Goal: Answer question/provide support: Share knowledge or assist other users

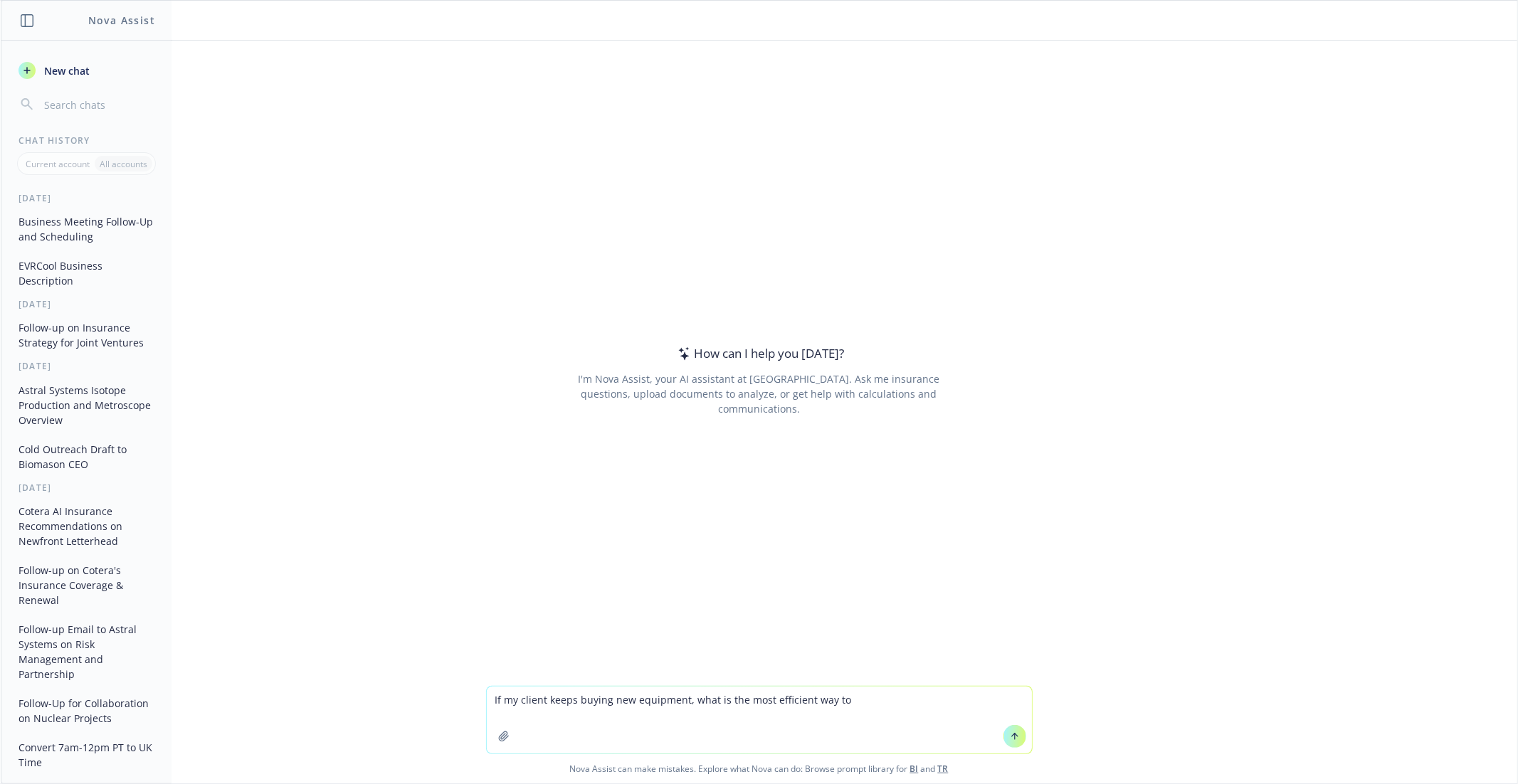
click at [495, 700] on textarea "If my client keeps buying new equipment, what is the most efficient way to" at bounding box center [759, 720] width 545 height 67
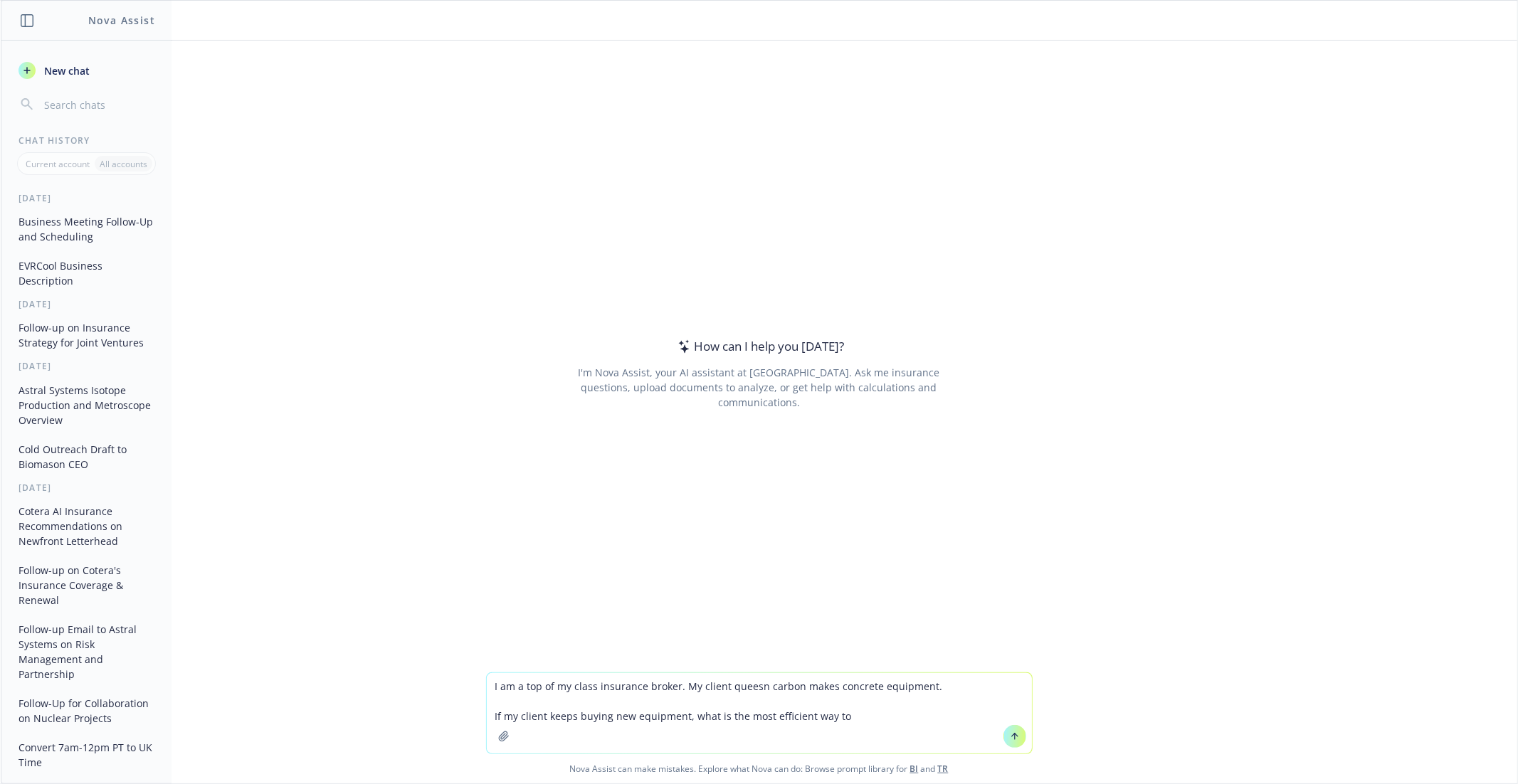
click at [880, 717] on textarea "I am a top of my class insurance broker. My client queesn carbon makes concrete…" at bounding box center [759, 713] width 545 height 80
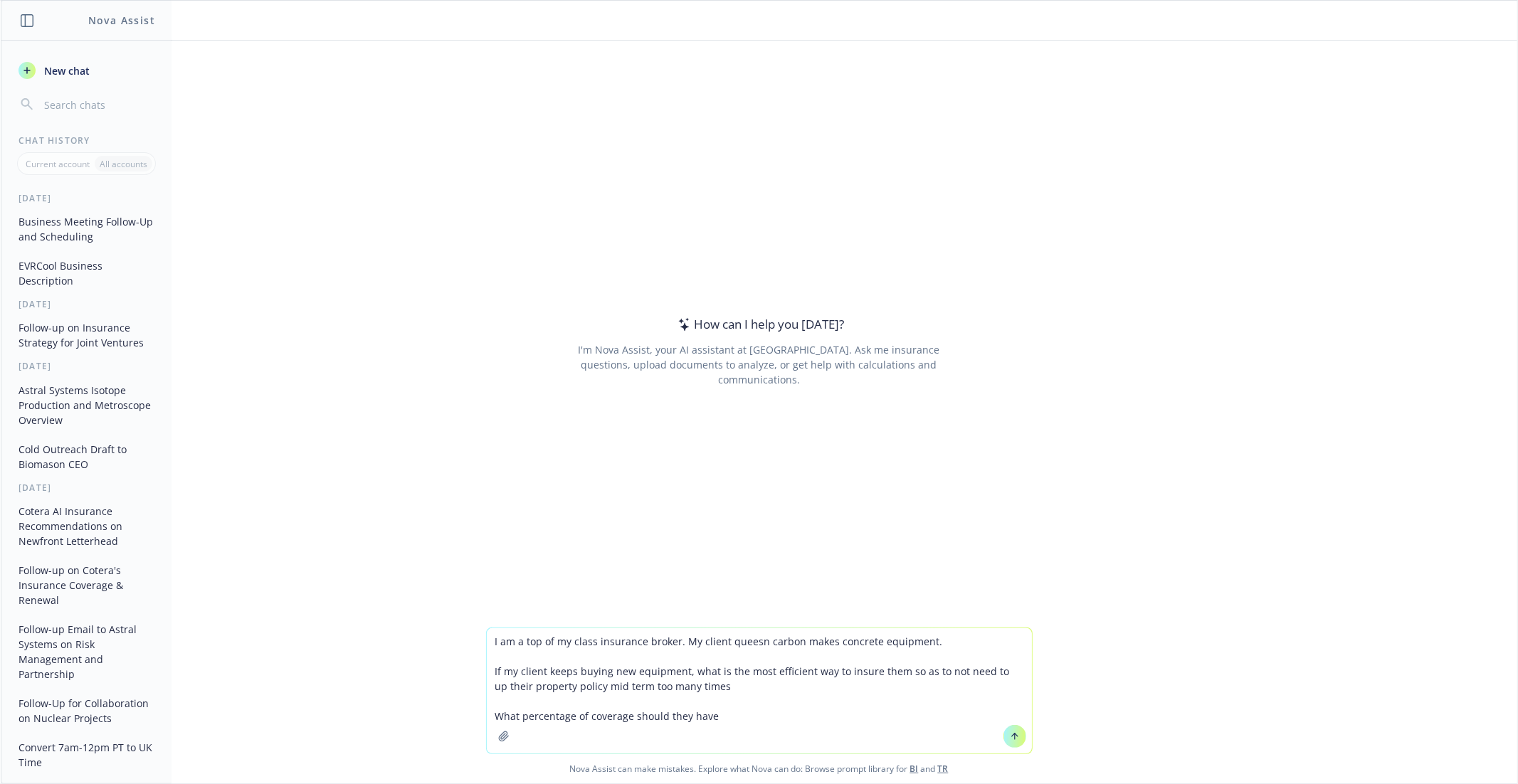
type textarea "I am a top of my class insurance broker. My client queesn carbon makes concrete…"
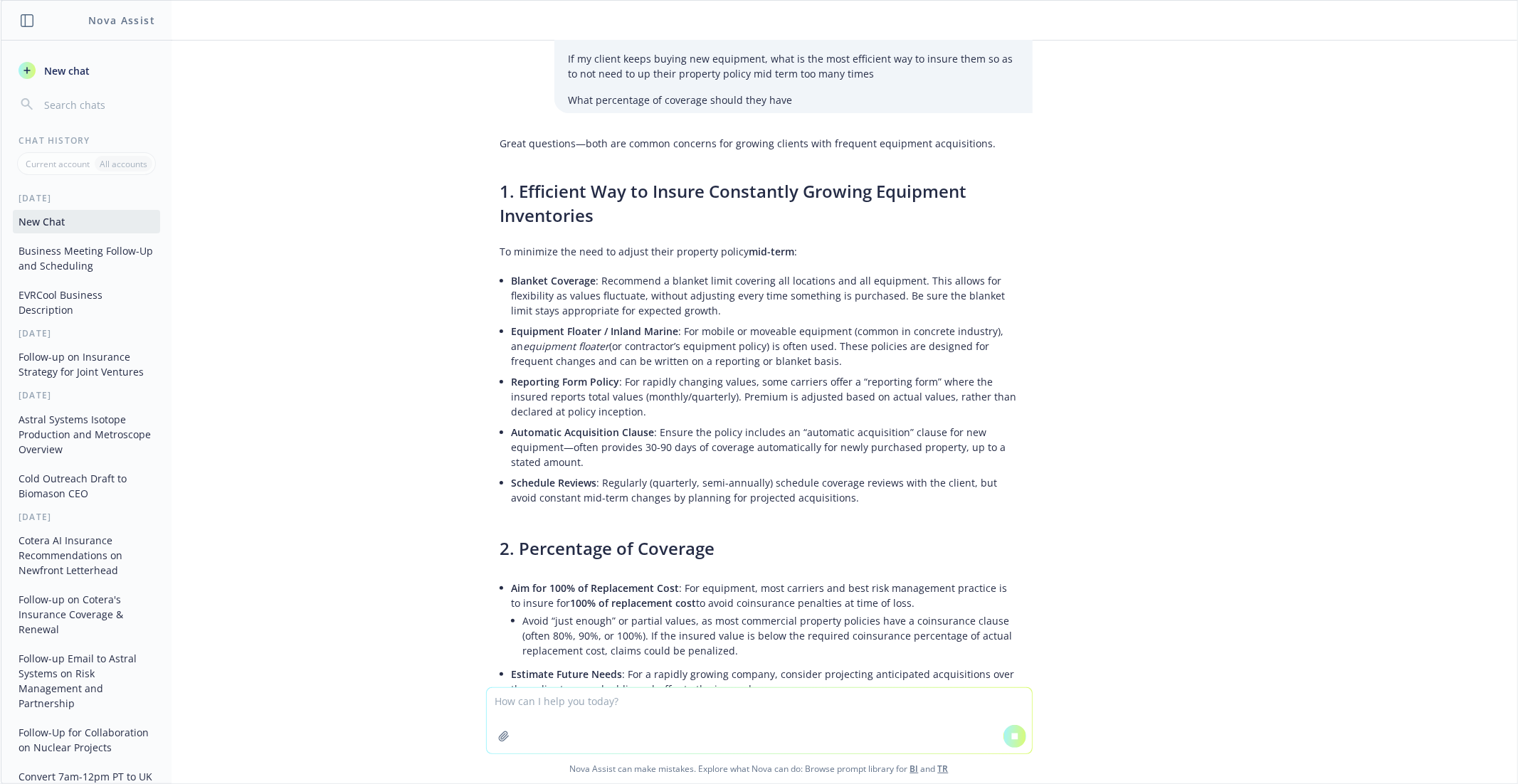
scroll to position [84, 0]
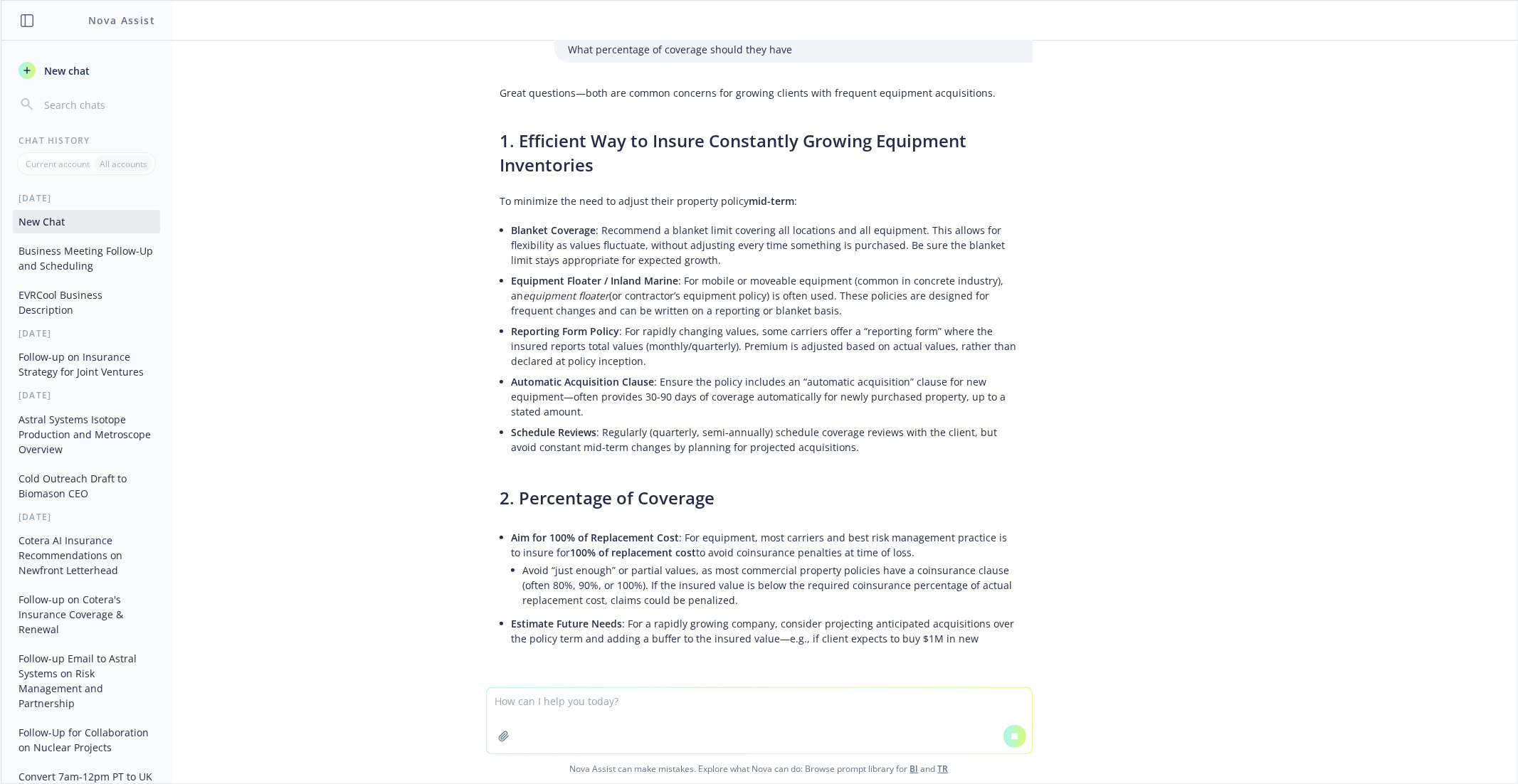
click at [588, 706] on textarea at bounding box center [759, 720] width 545 height 65
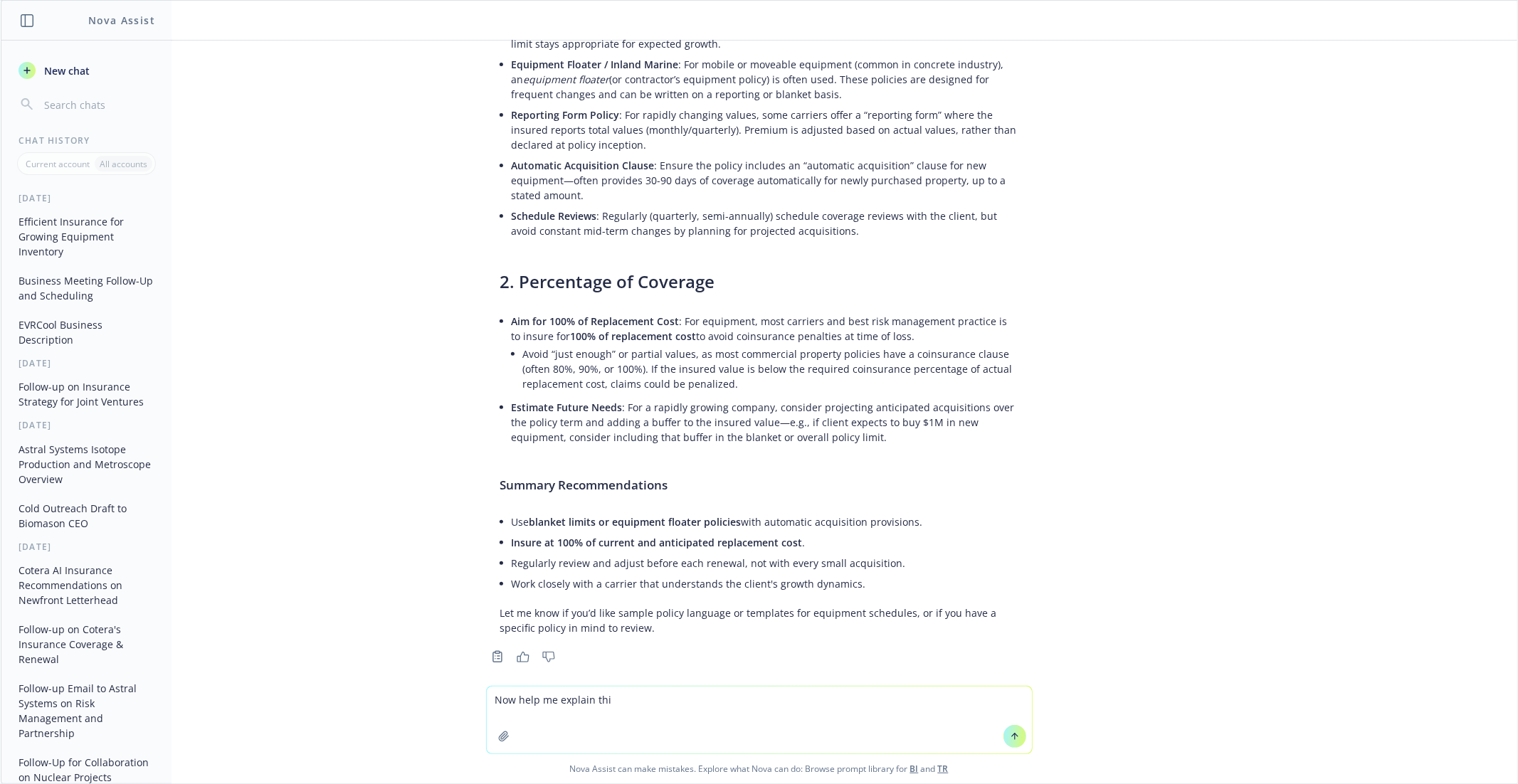
scroll to position [314, 0]
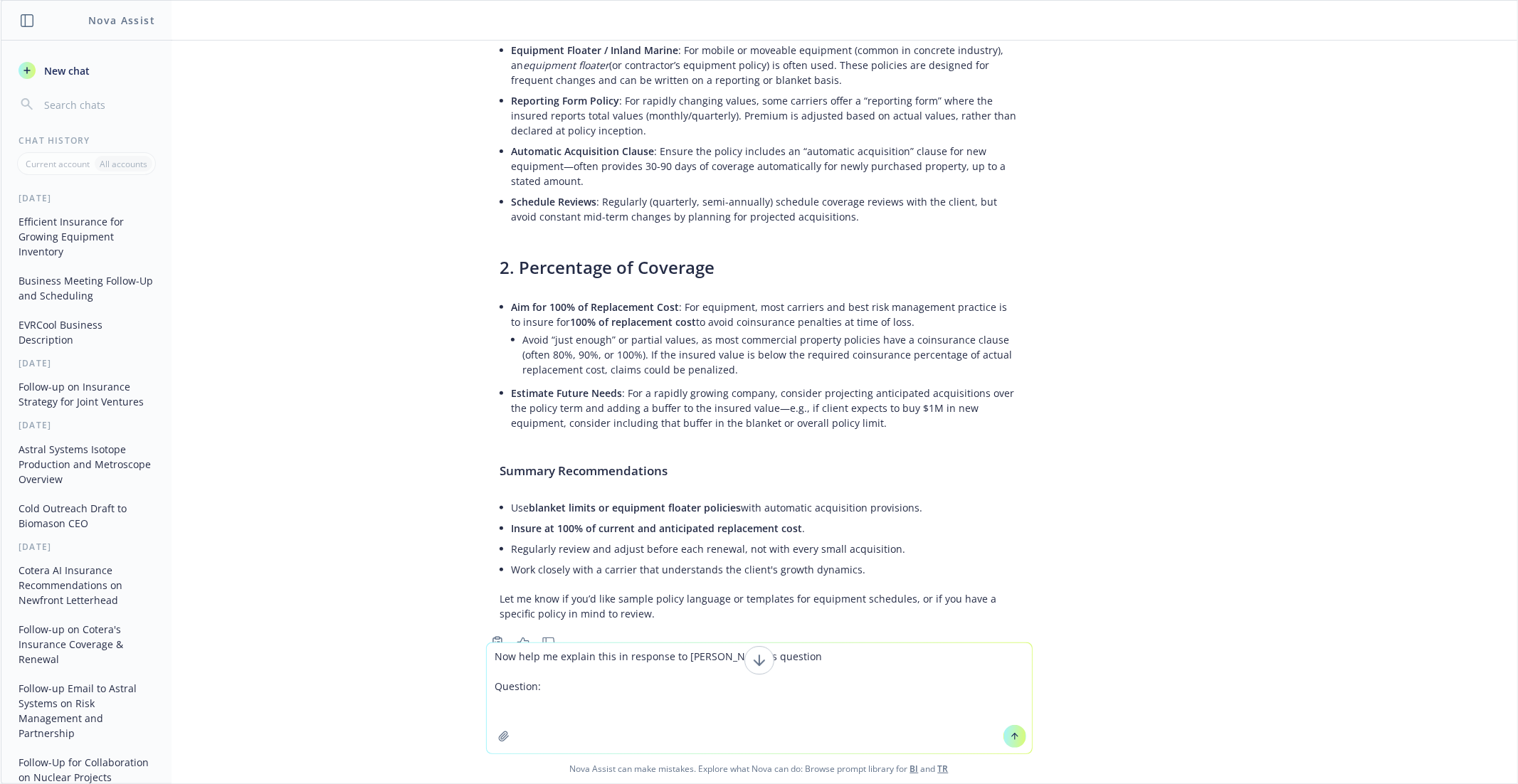
paste textarea "We continue to purchase more and more equipment. Can we have a short phone call…"
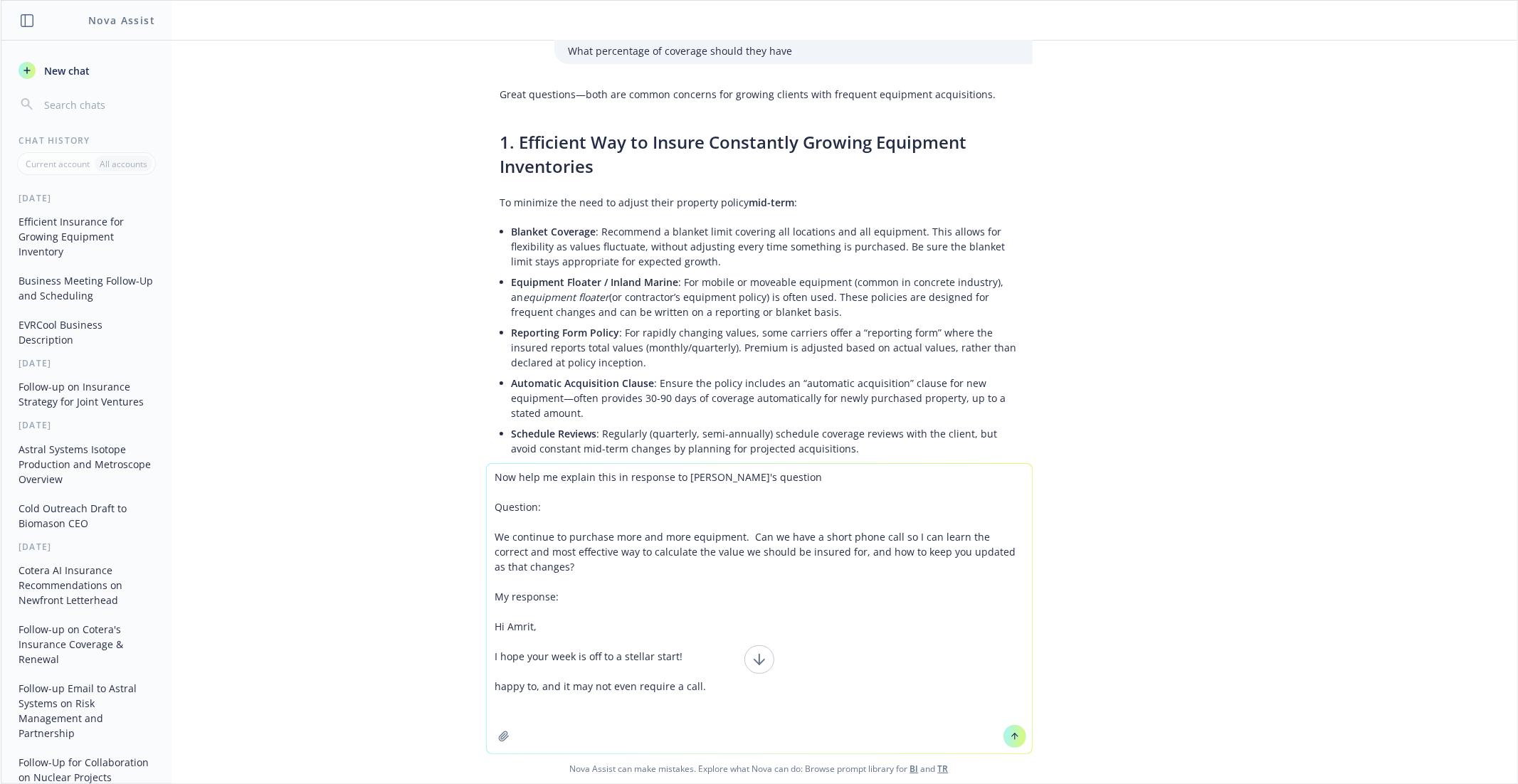
scroll to position [83, 0]
click at [748, 303] on li "Equipment Floater / Inland Marine : For mobile or moveable equipment (common in…" at bounding box center [765, 296] width 506 height 50
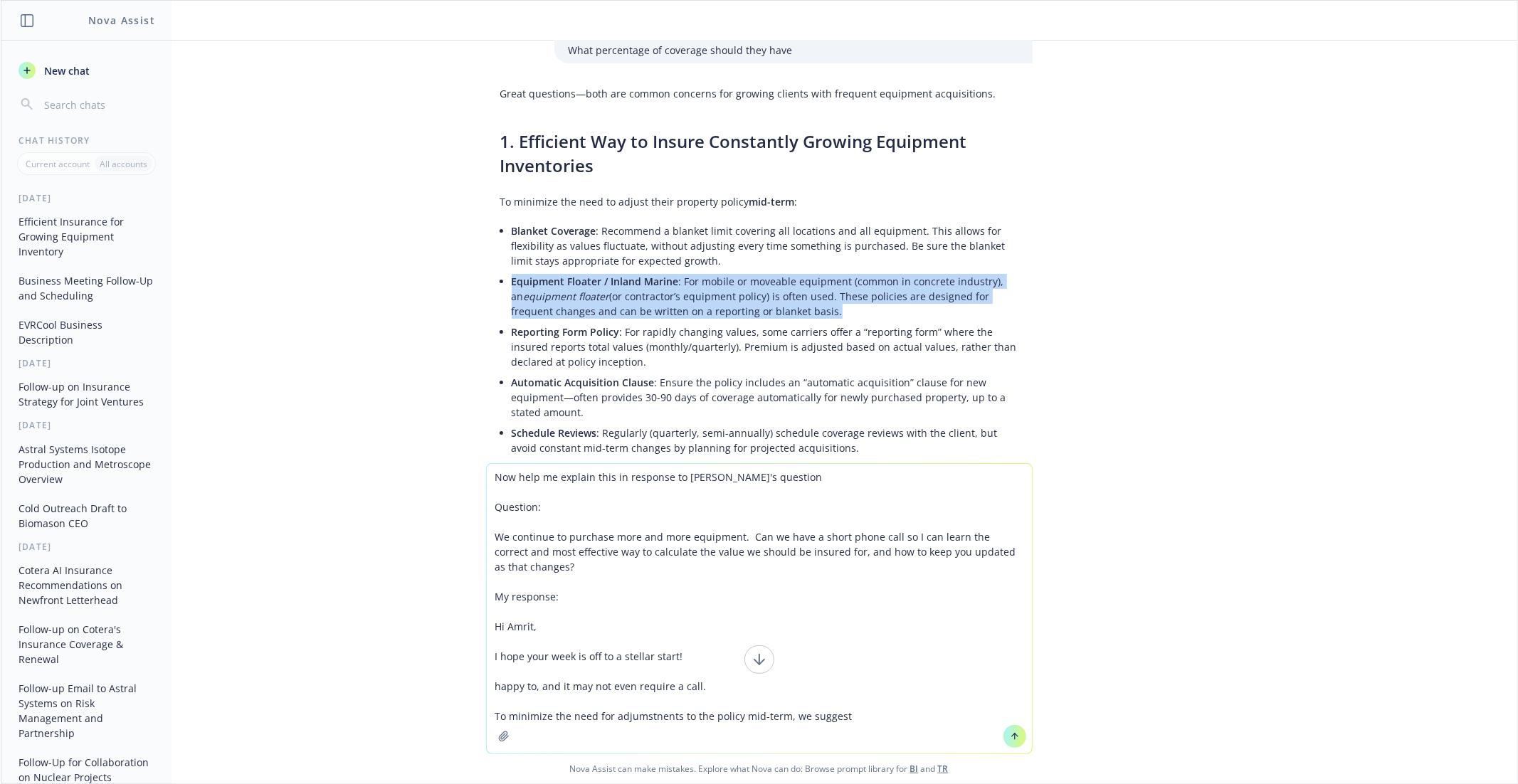
click at [748, 303] on li "Equipment Floater / Inland Marine : For mobile or moveable equipment (common in…" at bounding box center [765, 296] width 506 height 50
click at [773, 303] on li "Equipment Floater / Inland Marine : For mobile or moveable equipment (common in…" at bounding box center [765, 296] width 506 height 50
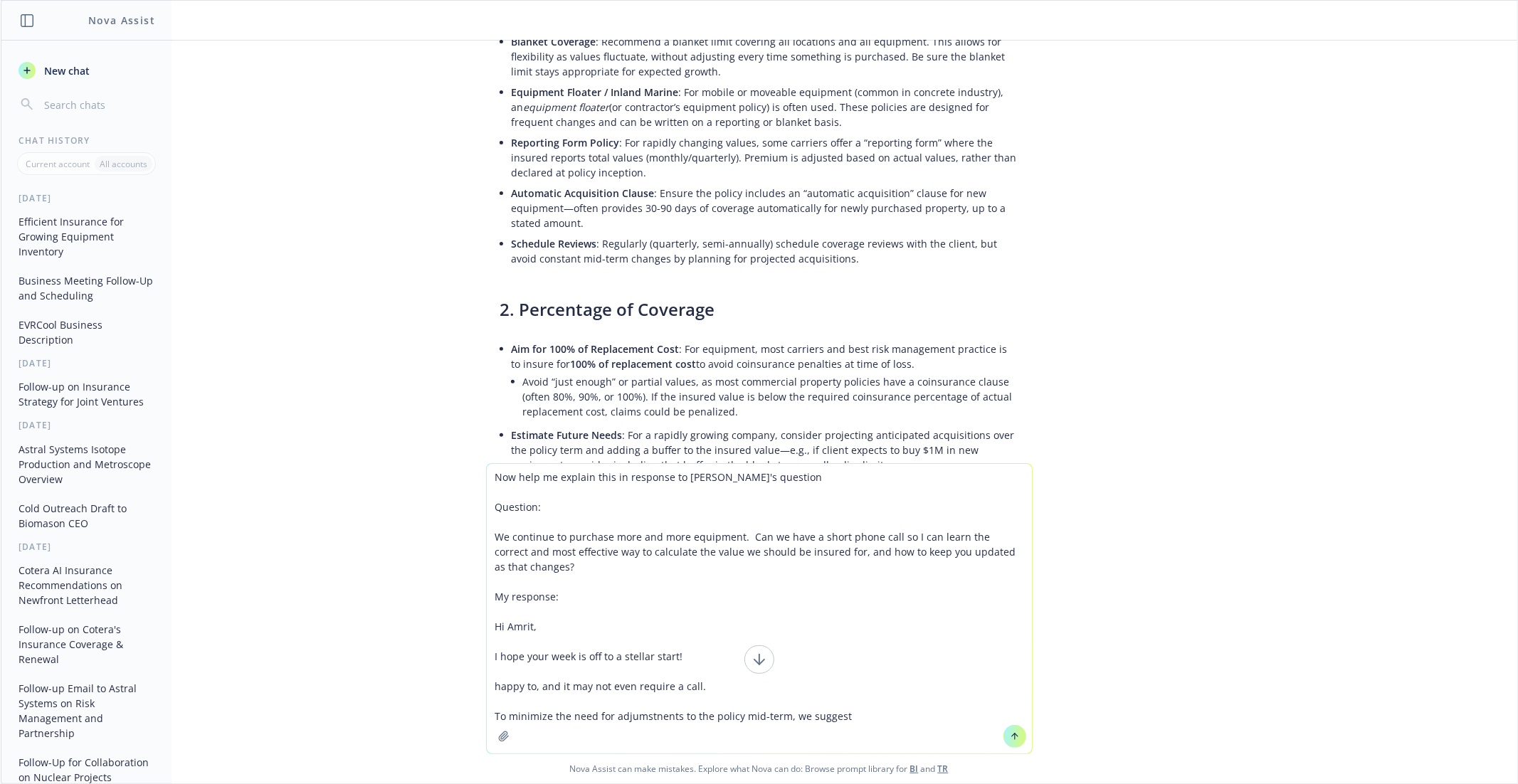
scroll to position [273, 0]
click at [875, 716] on textarea "Now help me explain this in response to [PERSON_NAME]'s question Question: We c…" at bounding box center [759, 609] width 545 height 290
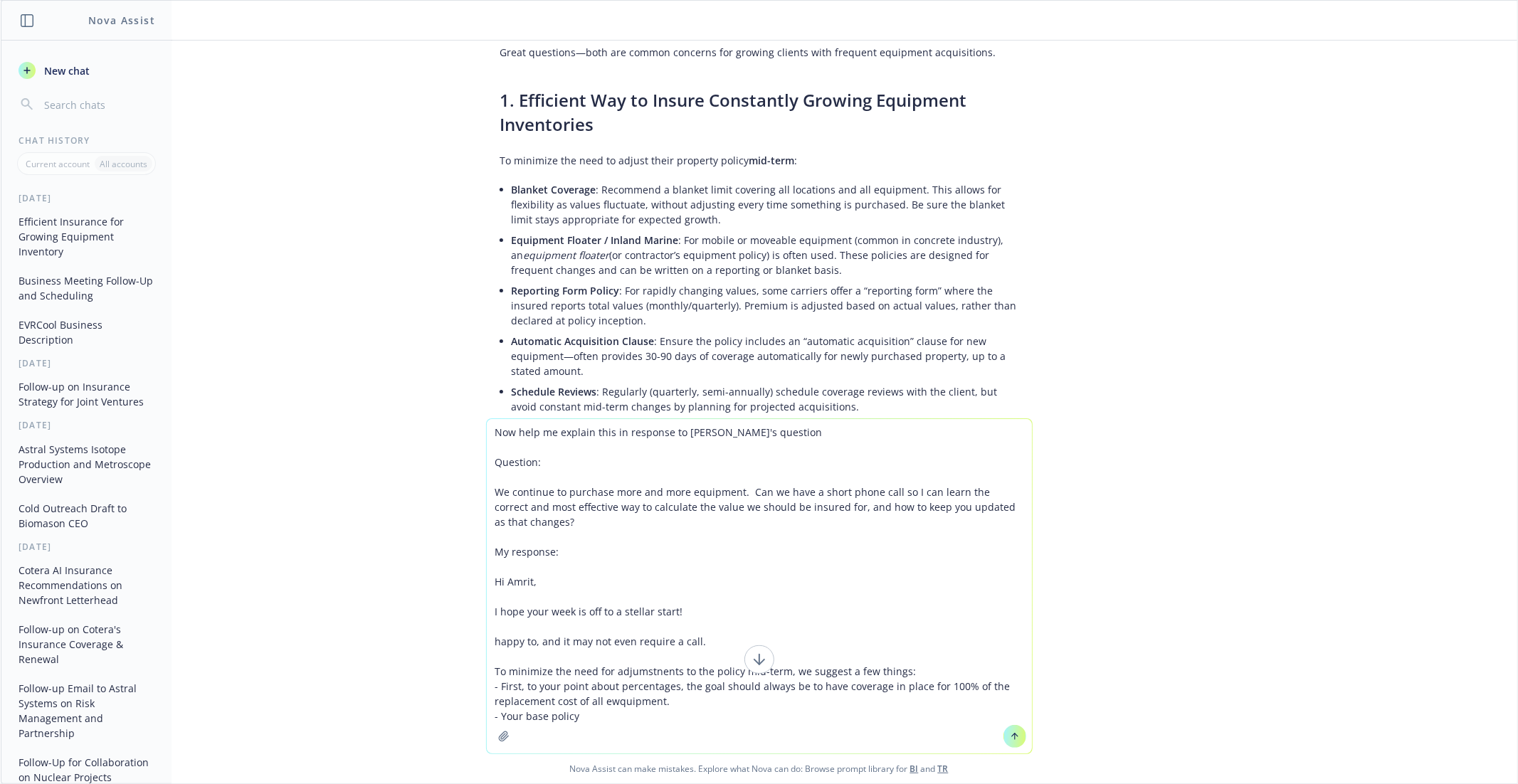
scroll to position [116, 0]
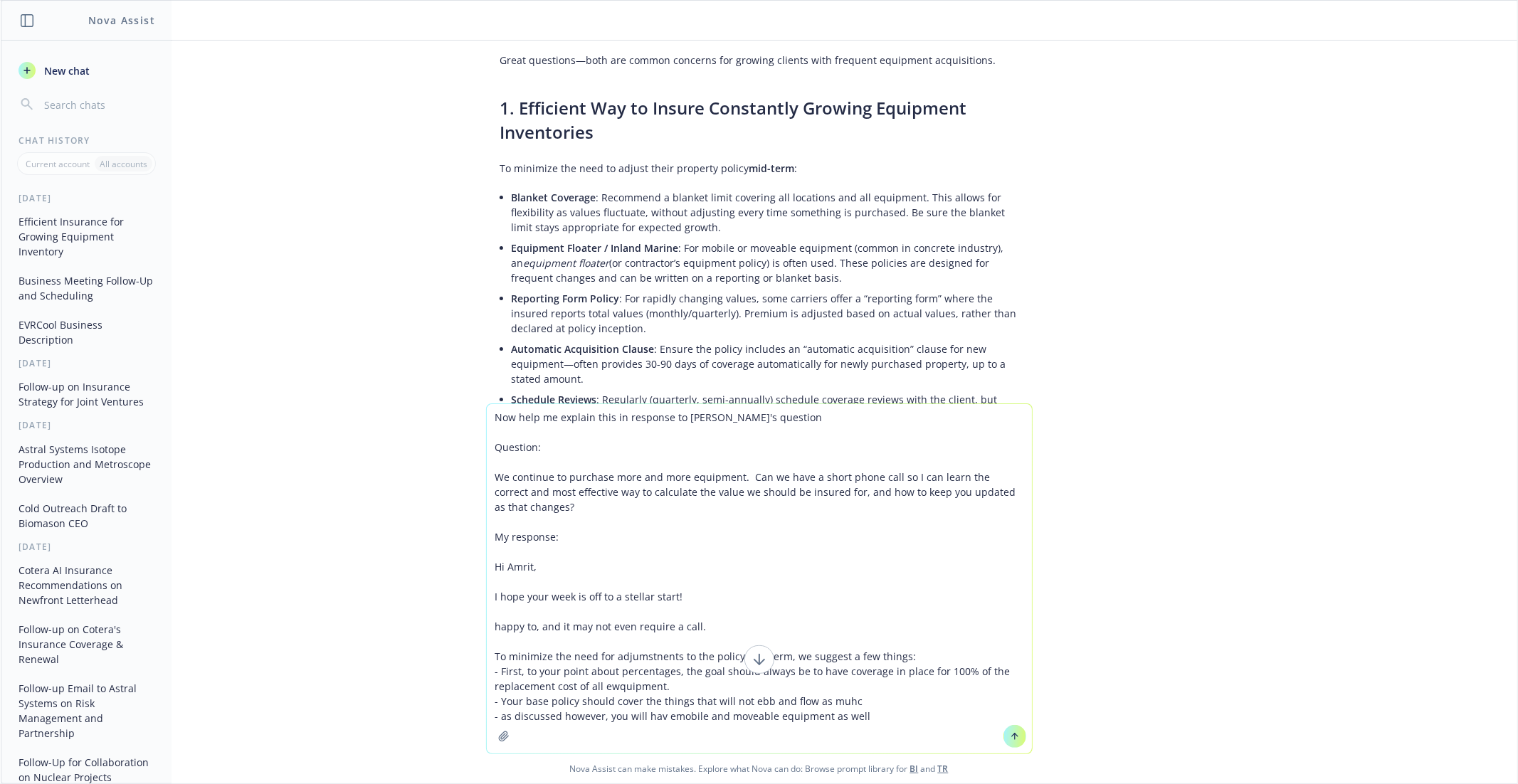
click at [861, 700] on textarea "Now help me explain this in response to [PERSON_NAME]'s question Question: We c…" at bounding box center [759, 579] width 545 height 349
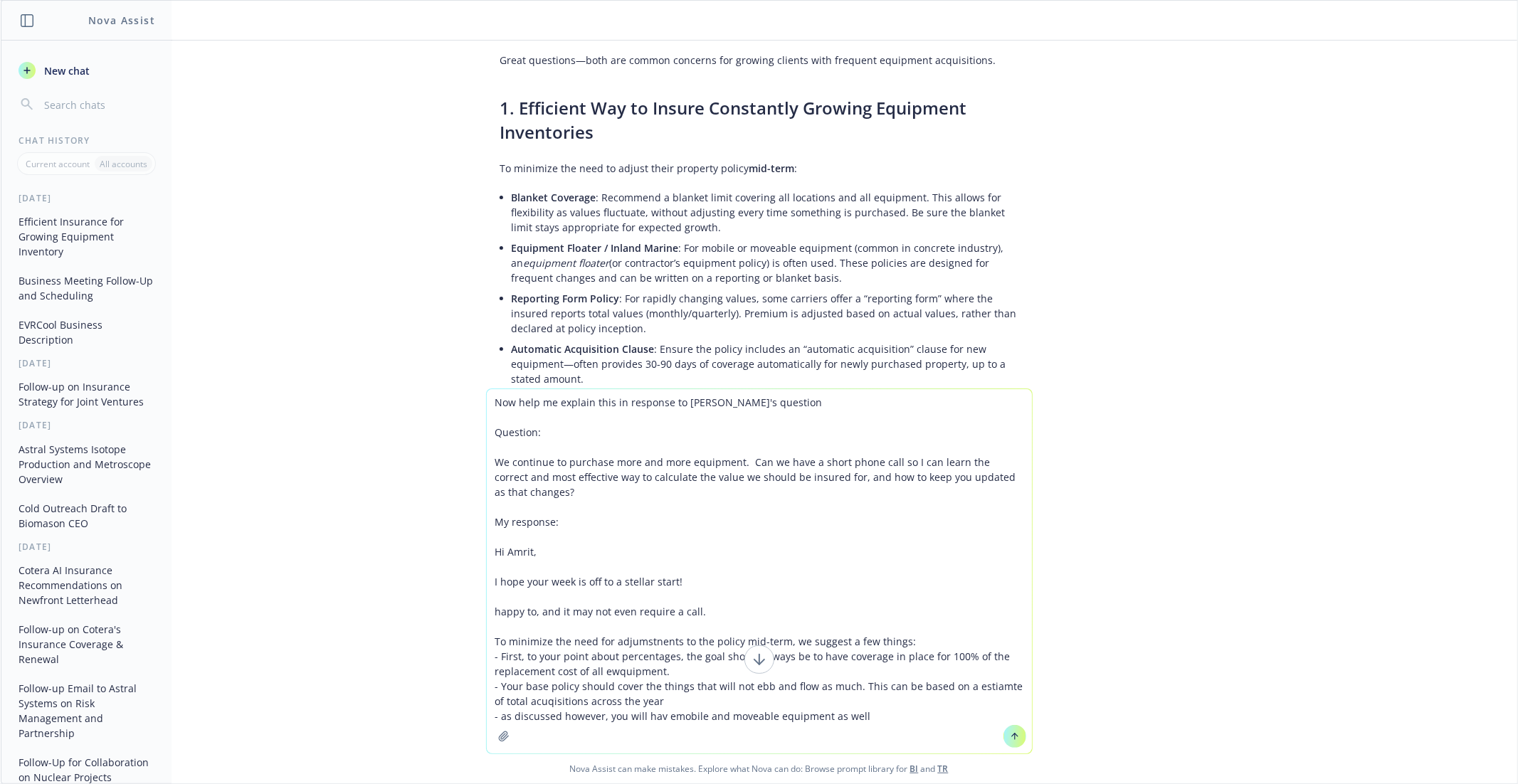
click at [931, 707] on textarea "Now help me explain this in response to [PERSON_NAME]'s question Question: We c…" at bounding box center [759, 571] width 545 height 365
click at [897, 726] on textarea "Now help me explain this in response to [PERSON_NAME]'s question Question: We c…" at bounding box center [759, 571] width 545 height 365
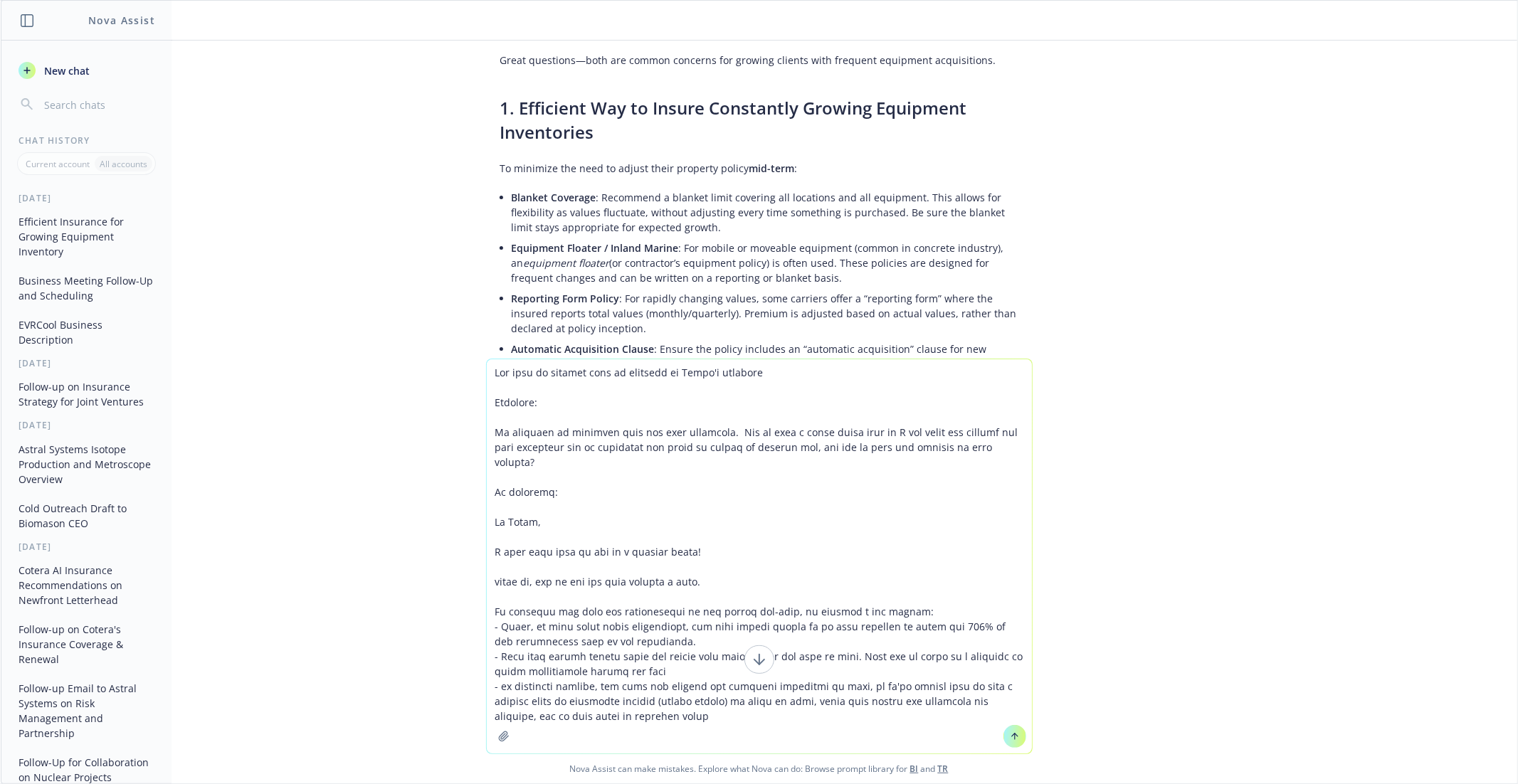
type textarea "Now help me explain this in response to [PERSON_NAME]'s question Question: We c…"
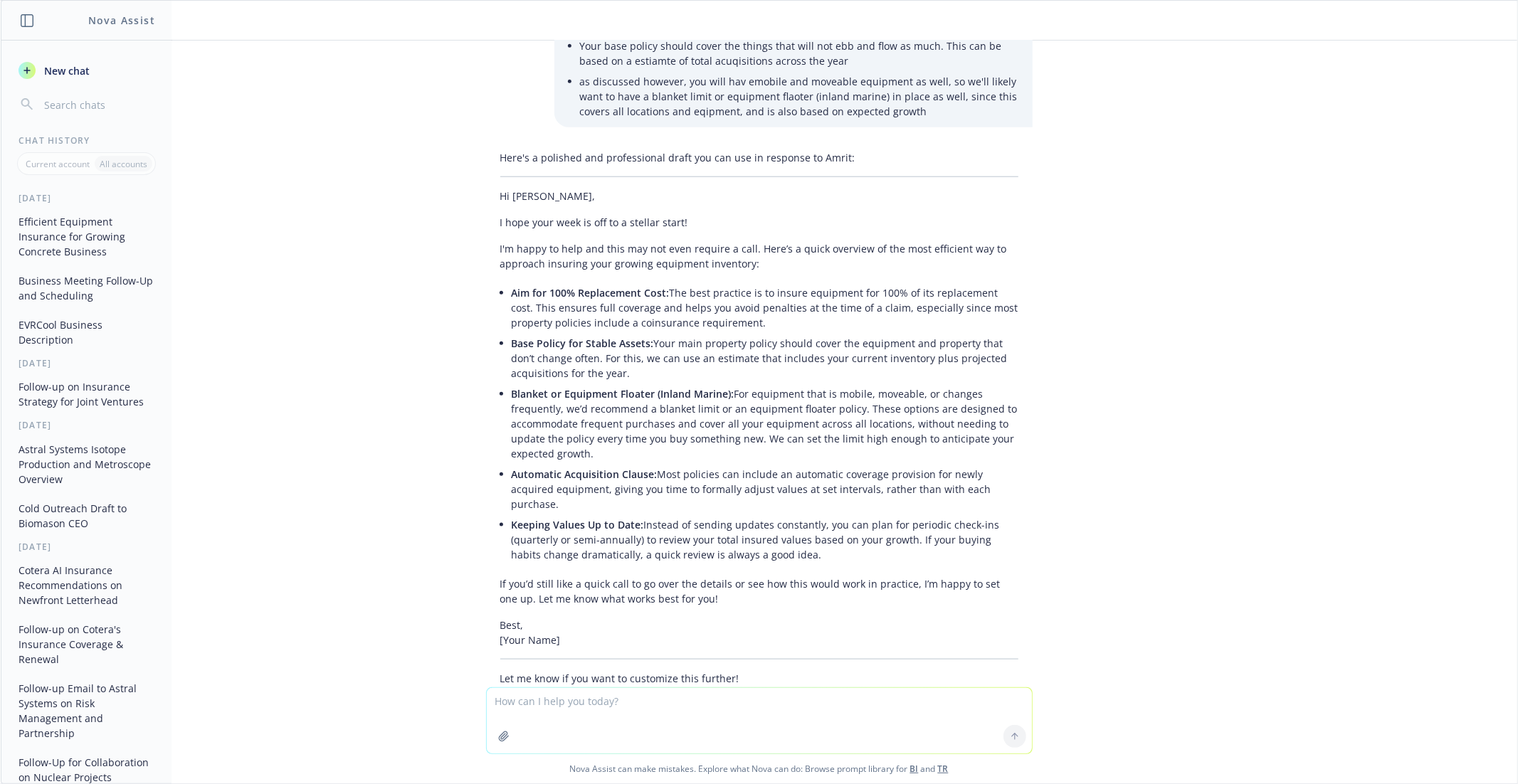
scroll to position [1277, 0]
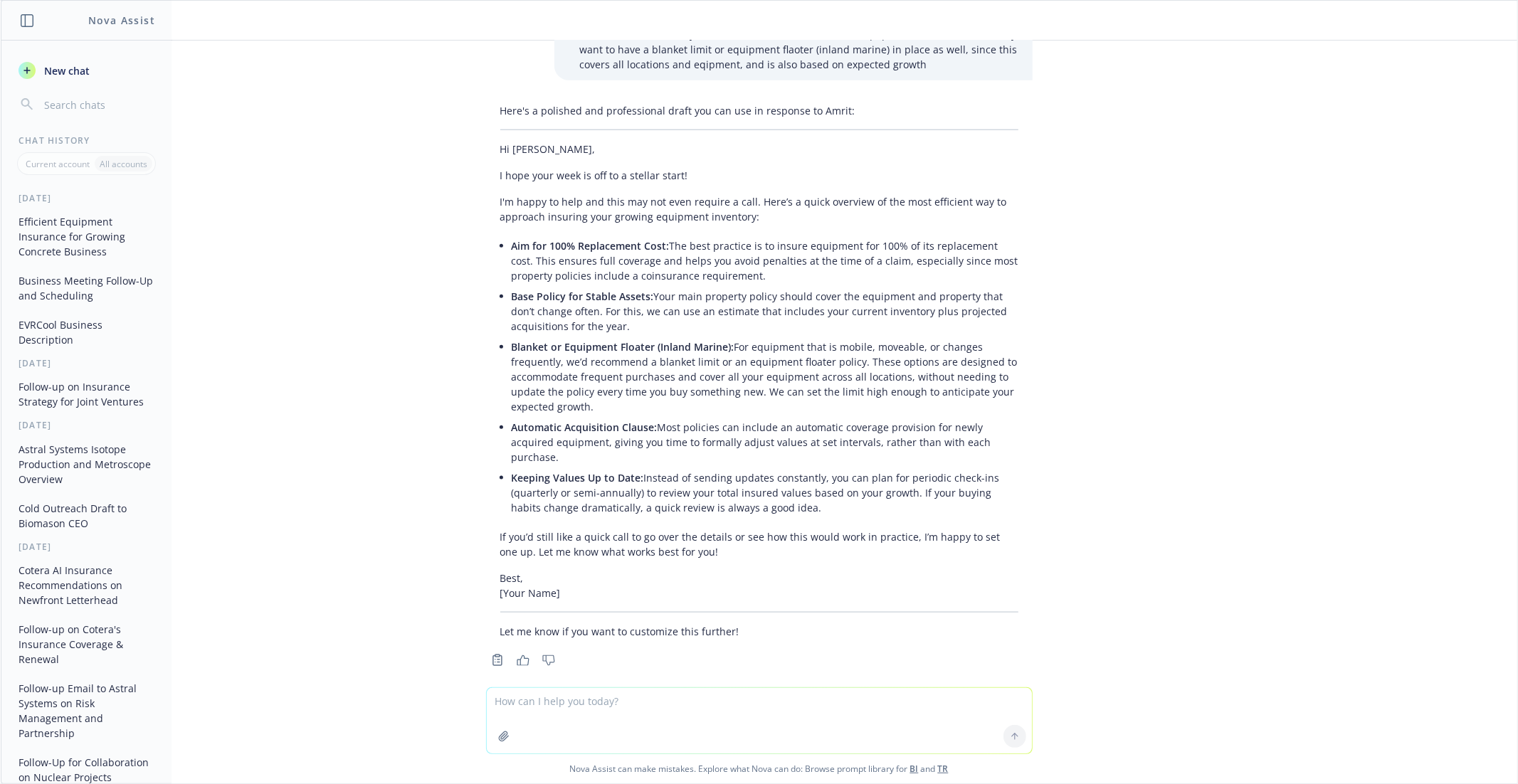
click at [719, 479] on p "Keeping Values Up to Date: Instead of sending updates constantly, you can plan …" at bounding box center [765, 493] width 506 height 45
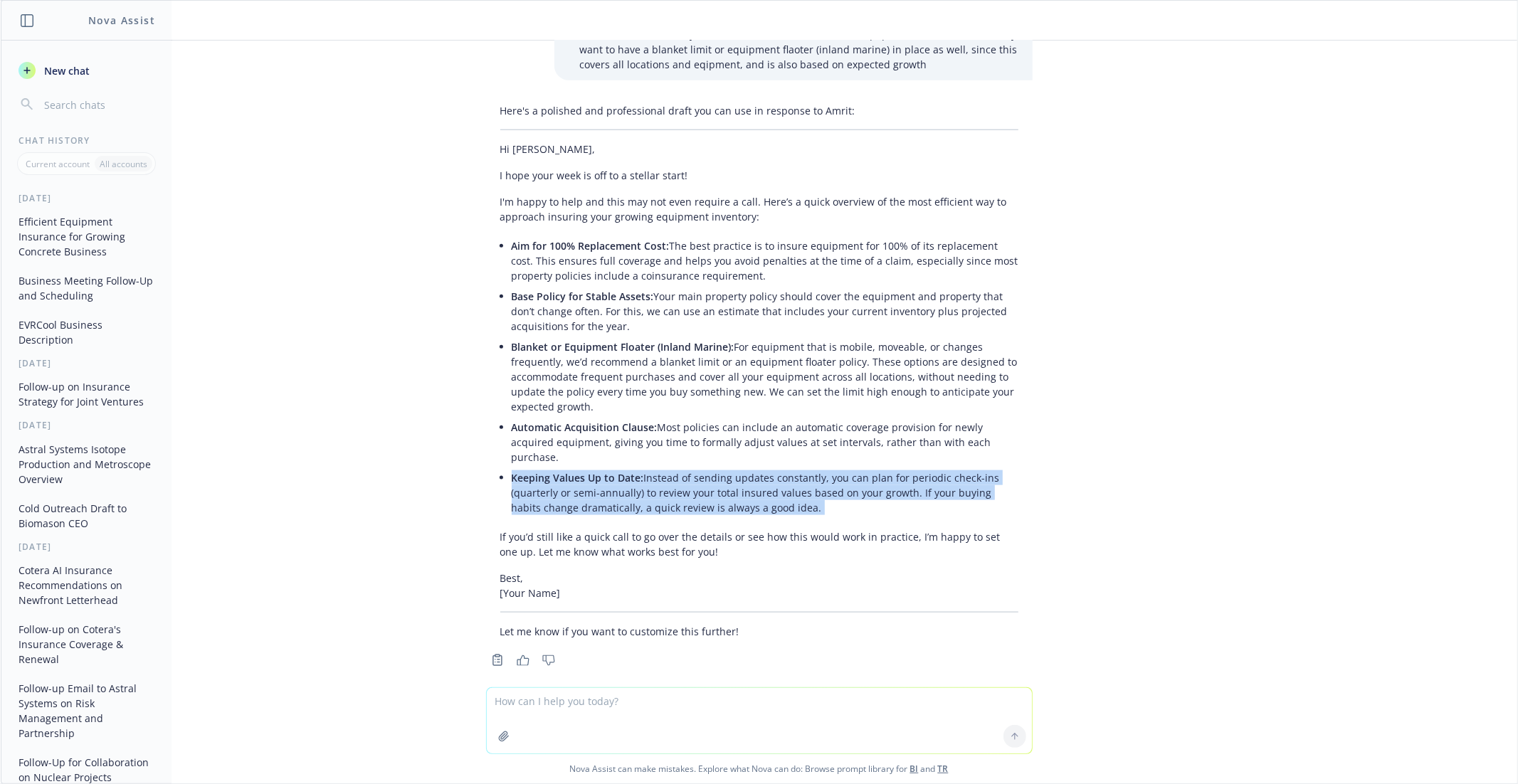
click at [719, 479] on p "Keeping Values Up to Date: Instead of sending updates constantly, you can plan …" at bounding box center [765, 493] width 506 height 45
click at [712, 480] on p "Keeping Values Up to Date: Instead of sending updates constantly, you can plan …" at bounding box center [765, 493] width 506 height 45
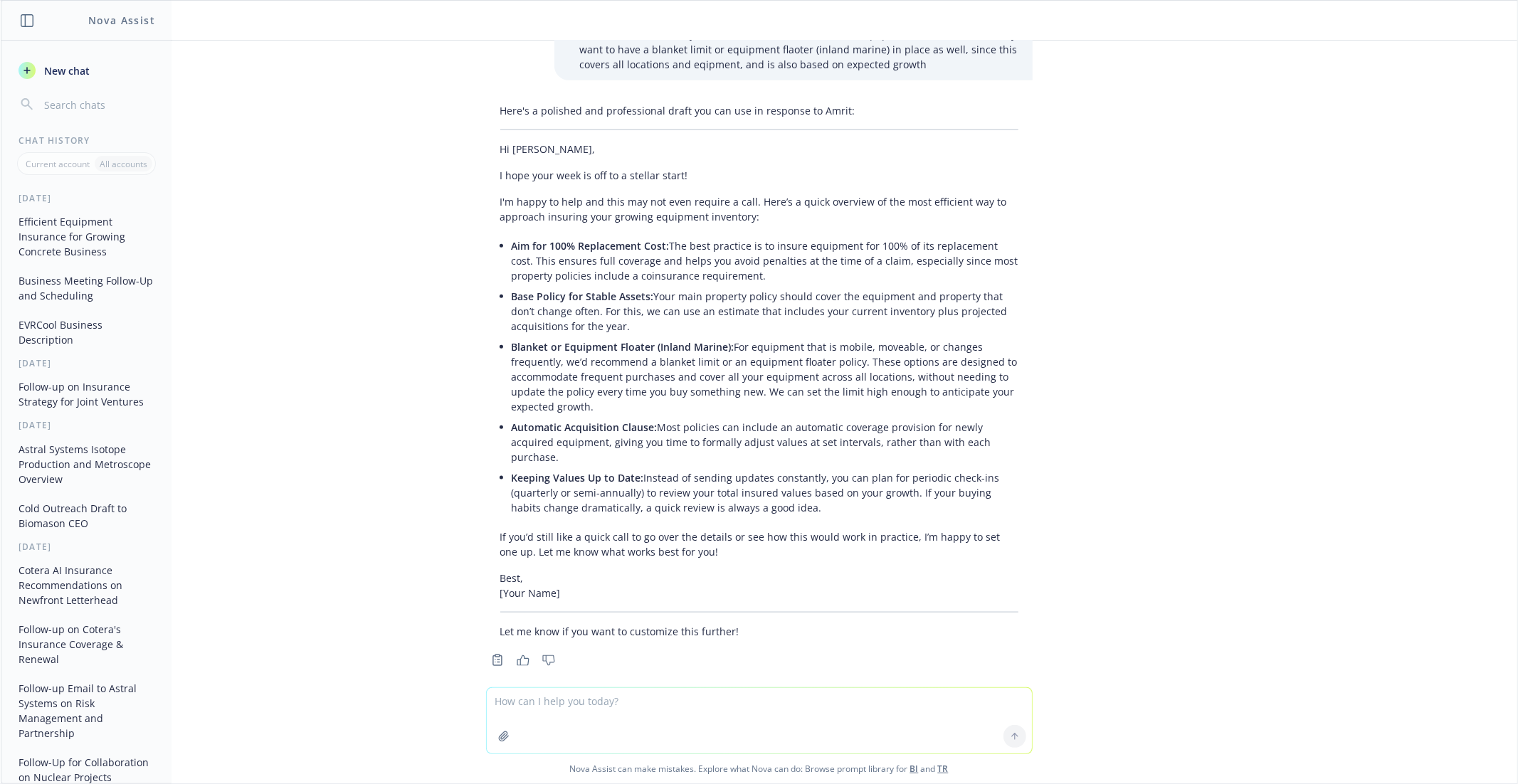
click at [735, 482] on p "Keeping Values Up to Date: Instead of sending updates constantly, you can plan …" at bounding box center [765, 493] width 506 height 45
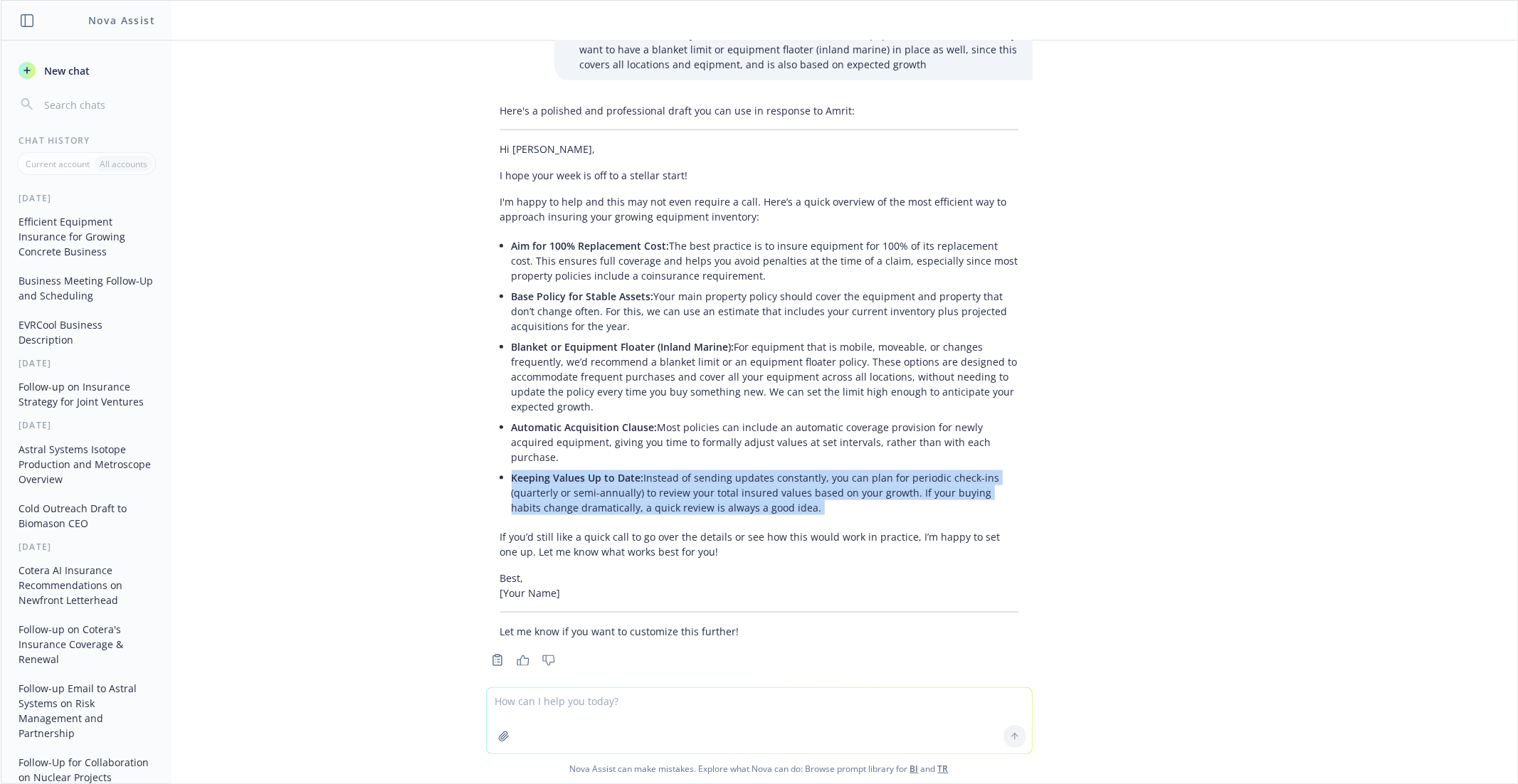
click at [735, 482] on p "Keeping Values Up to Date: Instead of sending updates constantly, you can plan …" at bounding box center [765, 493] width 506 height 45
click at [711, 482] on p "Keeping Values Up to Date: Instead of sending updates constantly, you can plan …" at bounding box center [765, 493] width 506 height 45
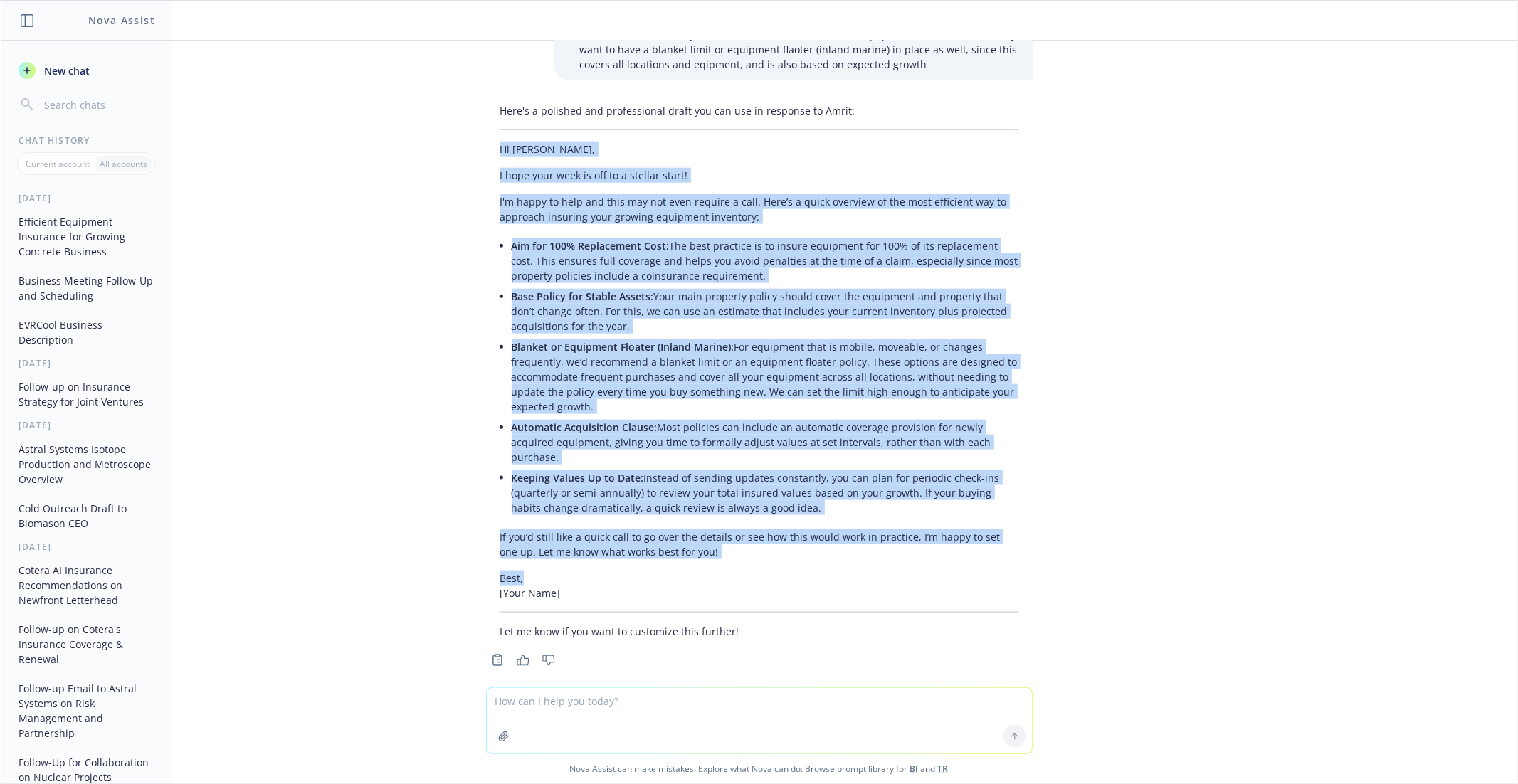
drag, startPoint x: 540, startPoint y: 557, endPoint x: 499, endPoint y: 143, distance: 416.0
click at [499, 143] on div "Here's a polished and professional draft you can use in response to Amrit: Hi […" at bounding box center [759, 370] width 546 height 547
copy div "Lo Ipsum, D sita cons adip el sed do e tempori utlab! E'd magna al enim adm ven…"
click at [1012, 362] on p "Blanket or Equipment Floater (Inland Marine): For equipment that is mobile, mov…" at bounding box center [765, 376] width 506 height 75
